Goal: Task Accomplishment & Management: Manage account settings

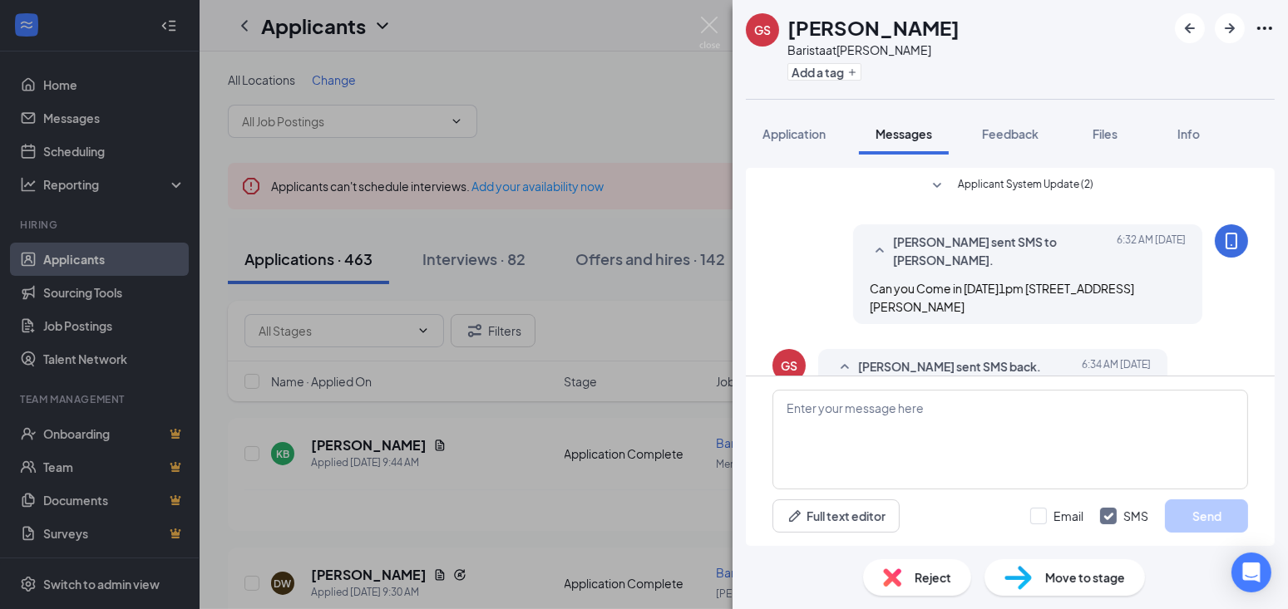
scroll to position [34, 0]
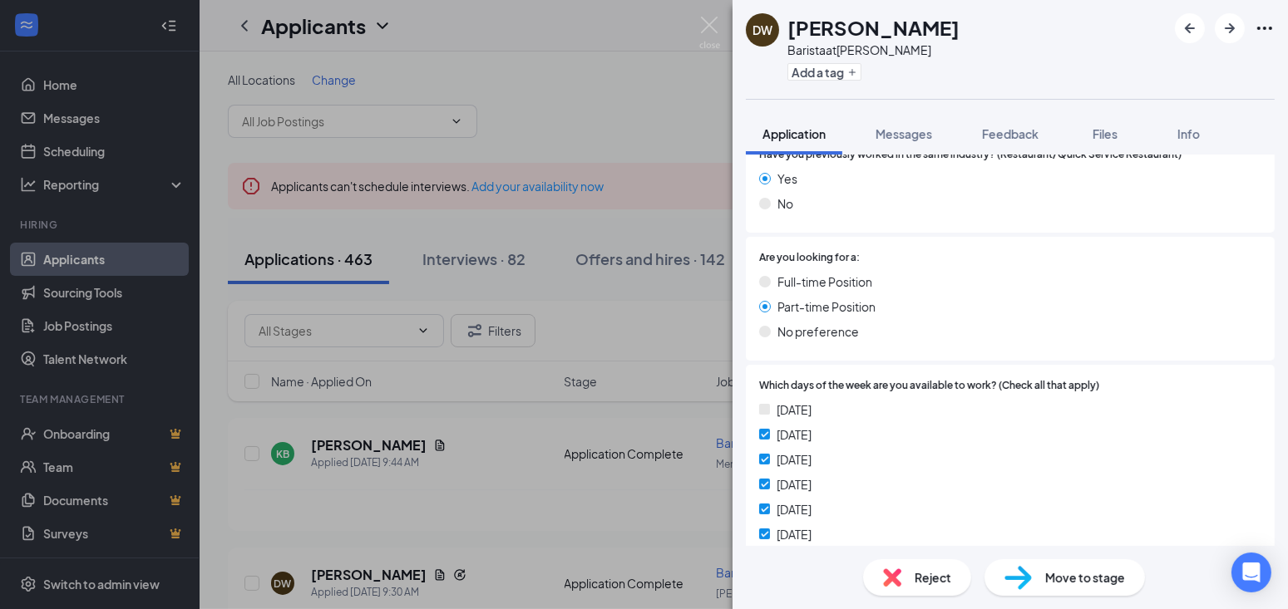
scroll to position [520, 0]
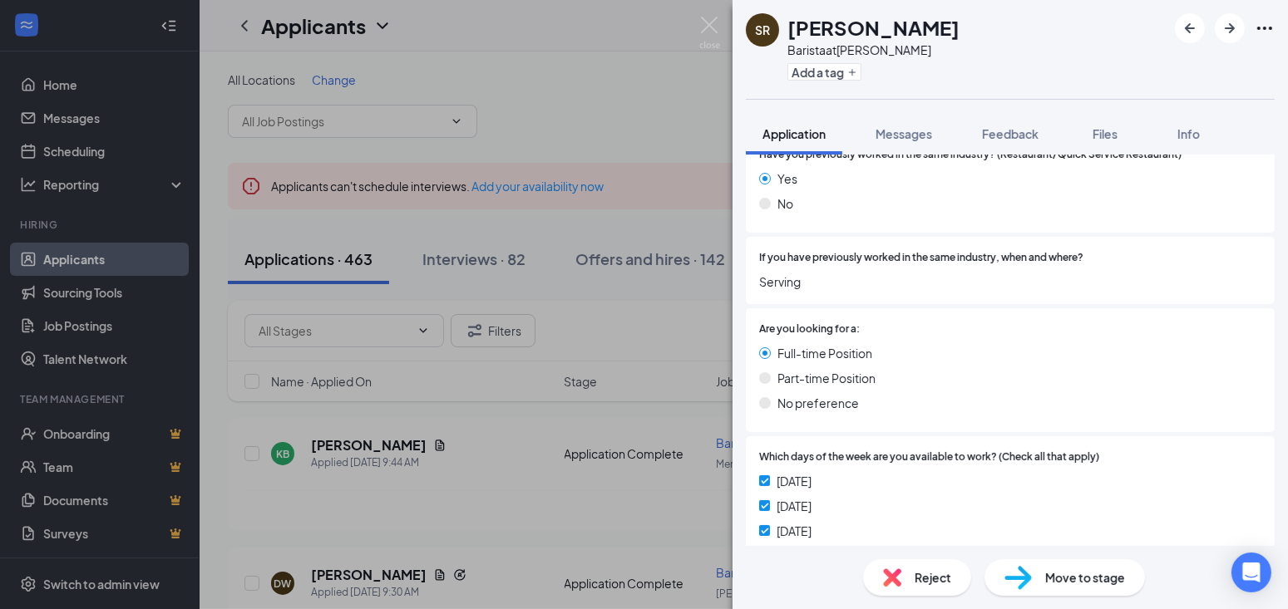
scroll to position [624, 0]
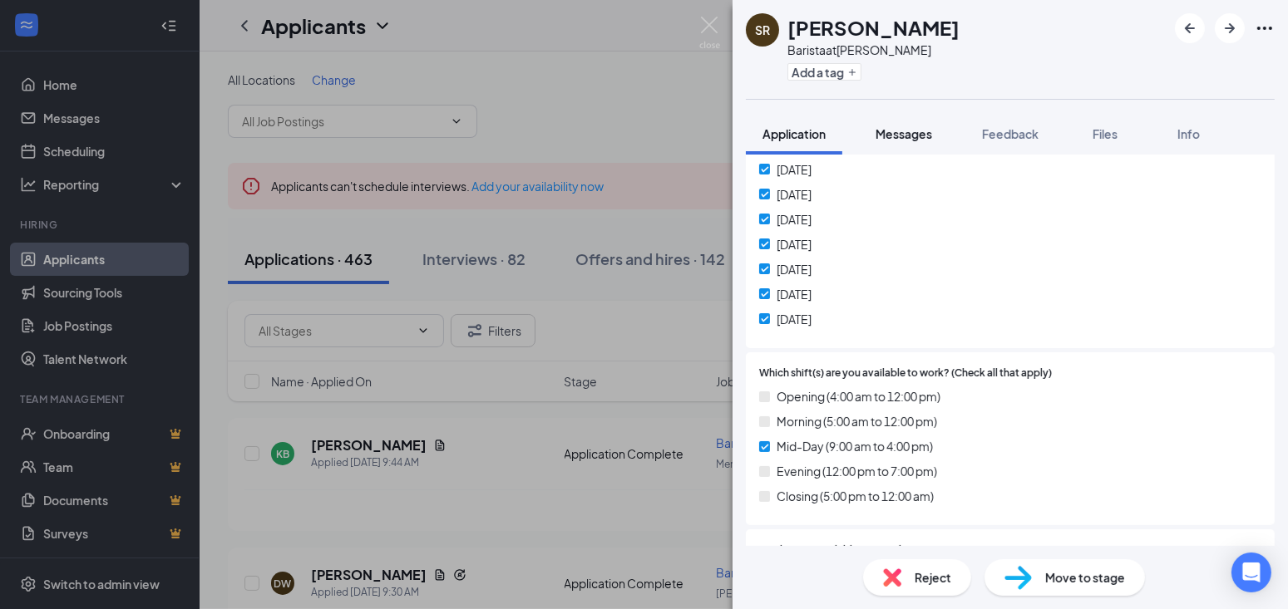
click at [912, 133] on span "Messages" at bounding box center [904, 133] width 57 height 15
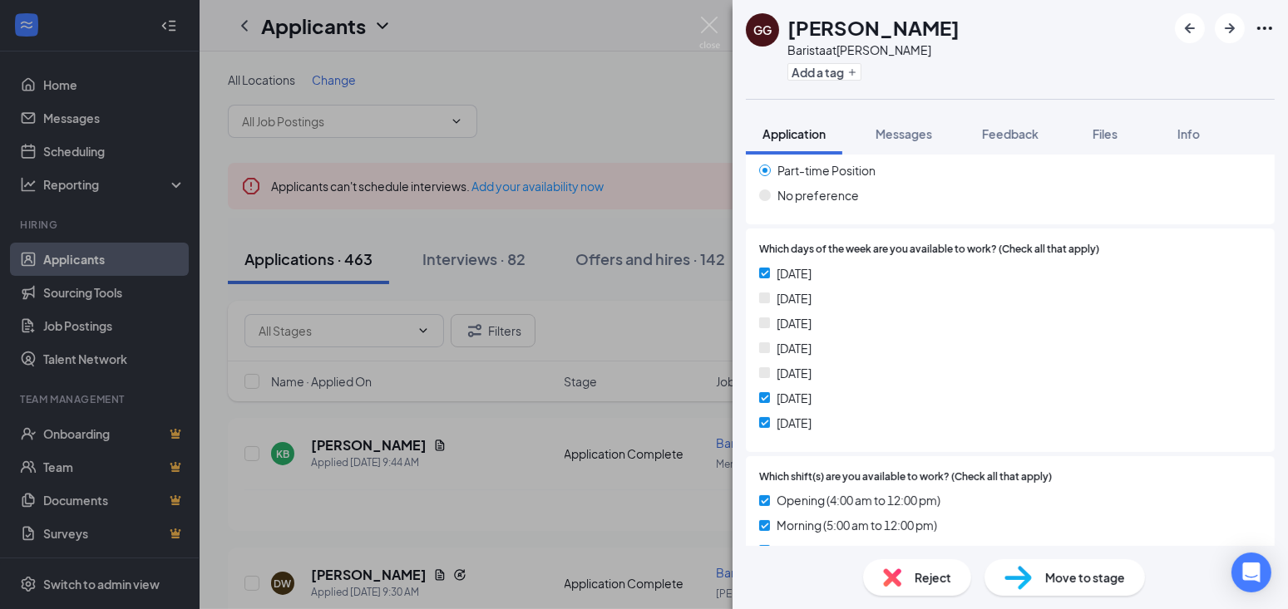
scroll to position [104, 0]
